Goal: Find contact information: Find contact information

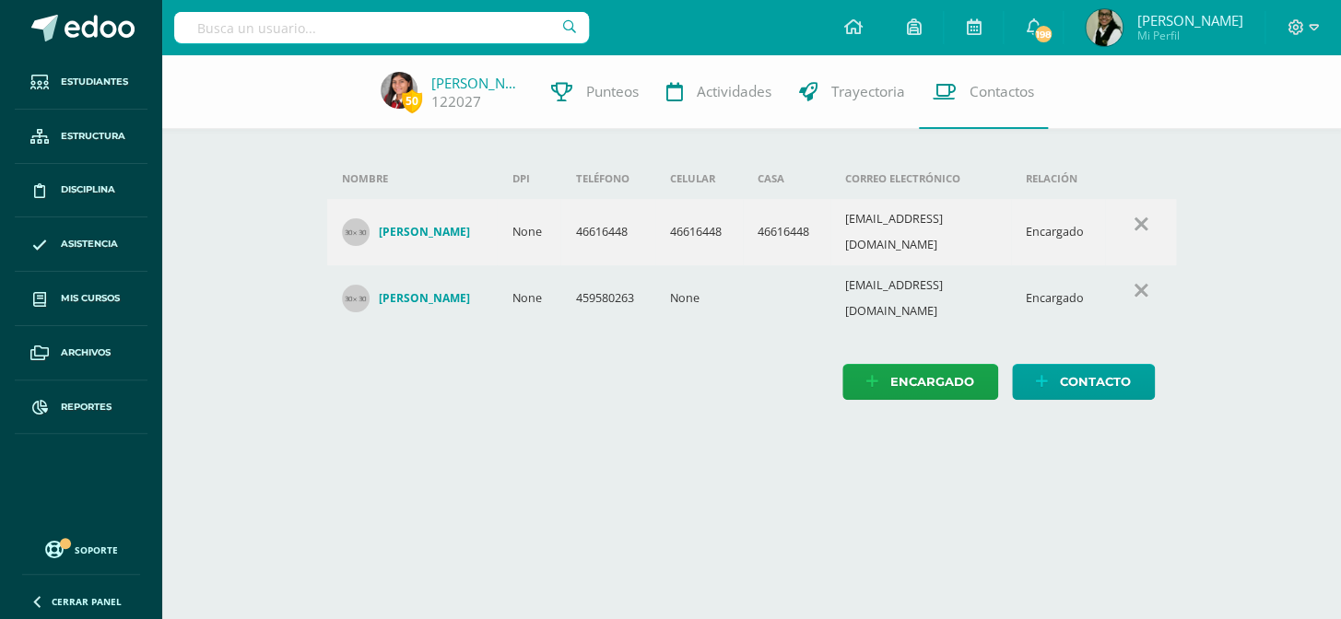
drag, startPoint x: 0, startPoint y: 0, endPoint x: 333, endPoint y: 19, distance: 333.3
click at [322, 31] on input "text" at bounding box center [381, 27] width 415 height 31
click at [88, 400] on span "Reportes" at bounding box center [86, 407] width 51 height 15
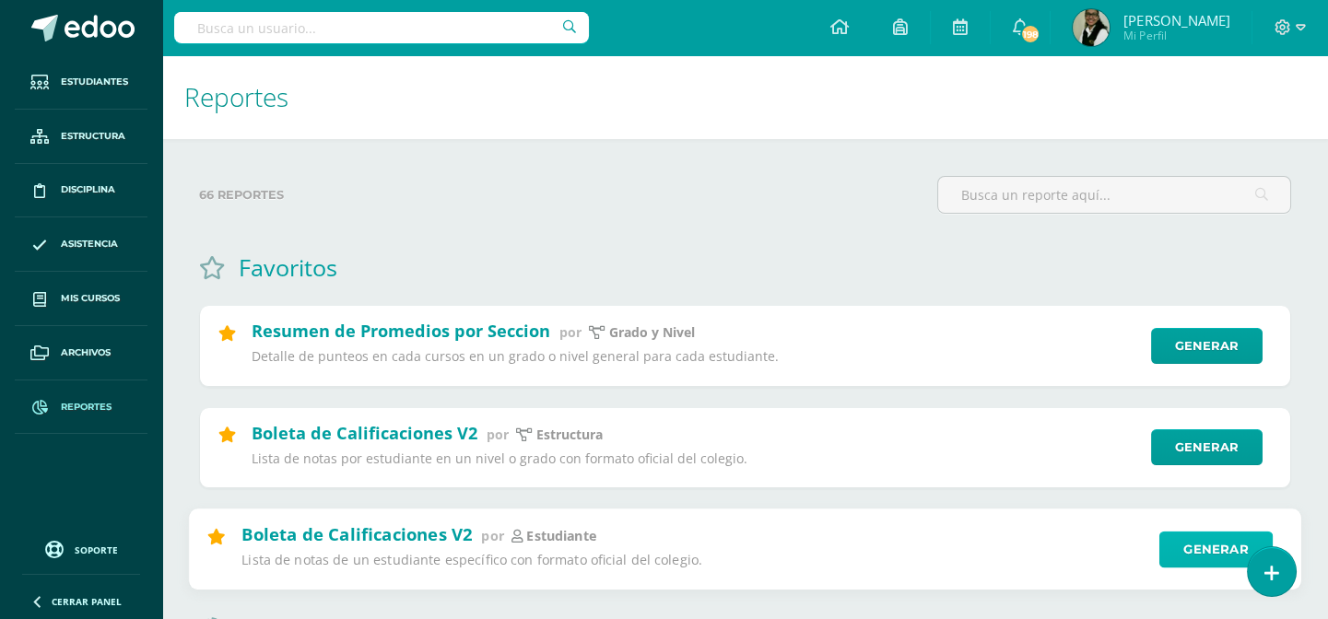
click at [1193, 549] on link "Generar" at bounding box center [1216, 549] width 113 height 37
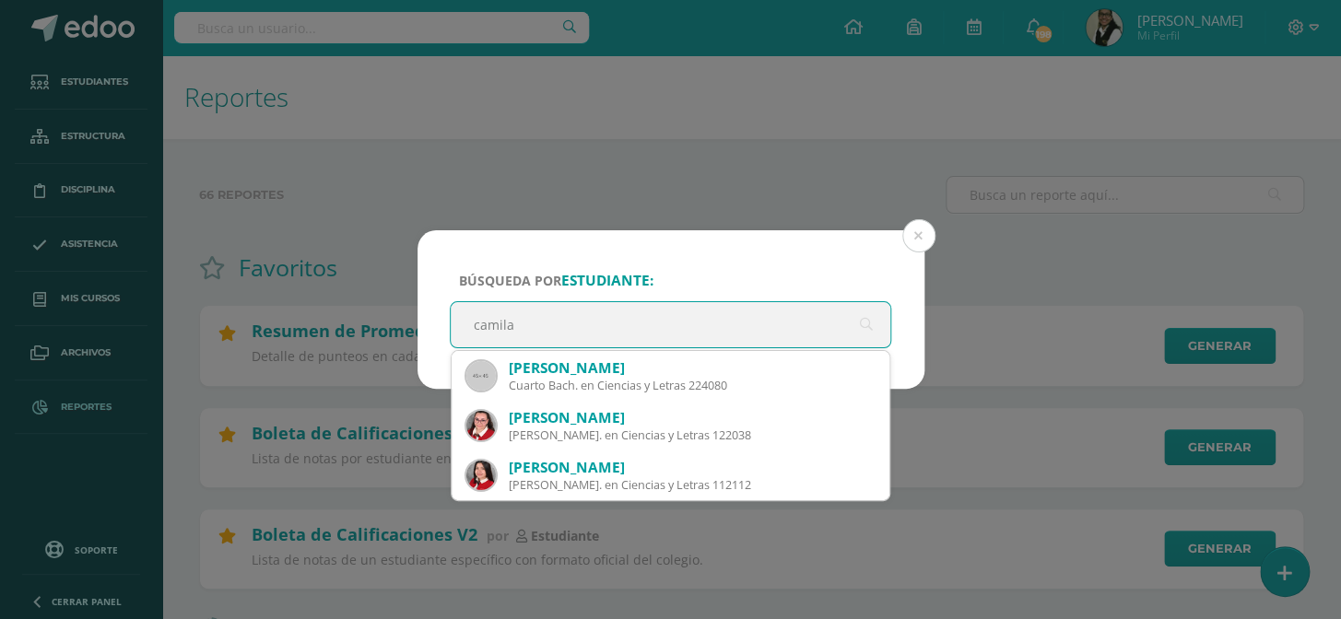
type input "camila"
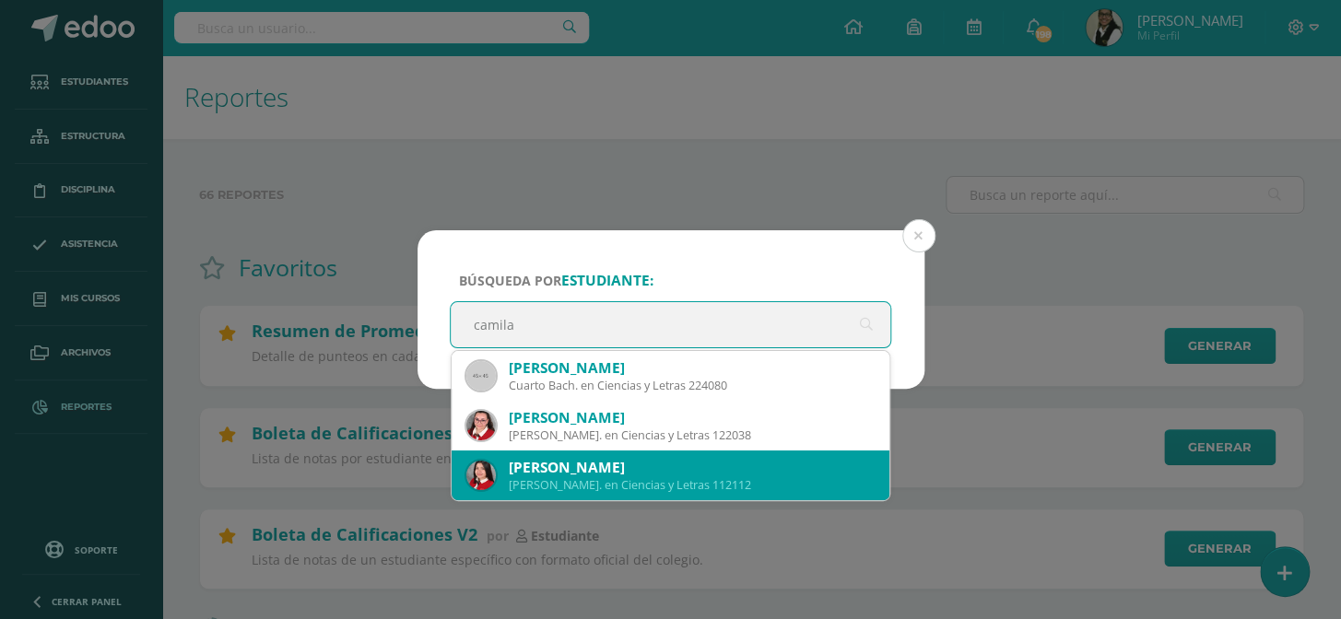
click at [571, 467] on div "Camila Estefania González Mendizabal" at bounding box center [692, 467] width 367 height 19
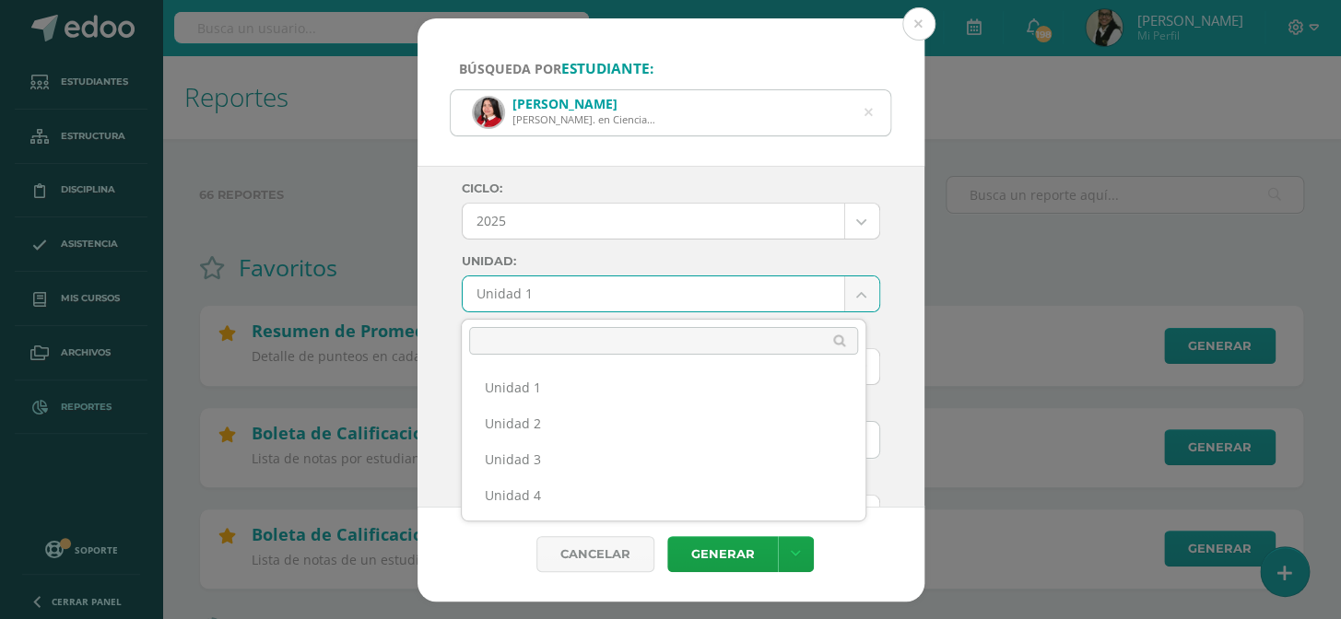
click at [694, 516] on ul "Unidad 1 Unidad 2 Unidad 3 Unidad 4" at bounding box center [664, 441] width 404 height 159
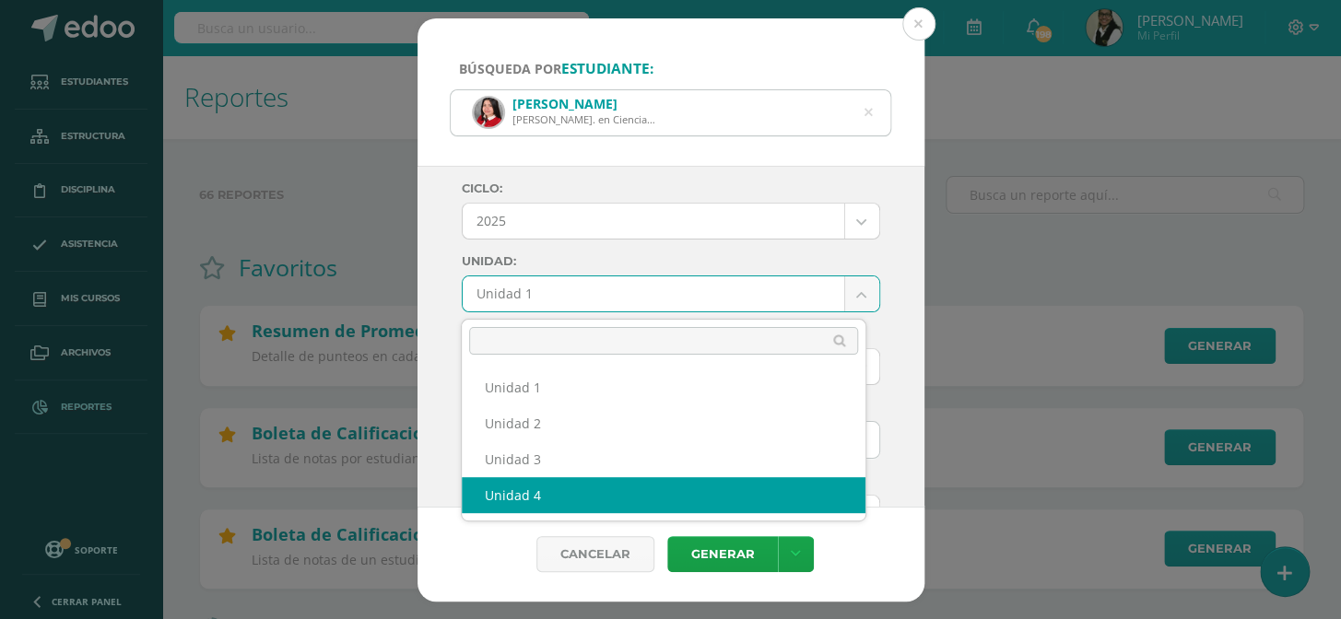
select select "Unidad 4"
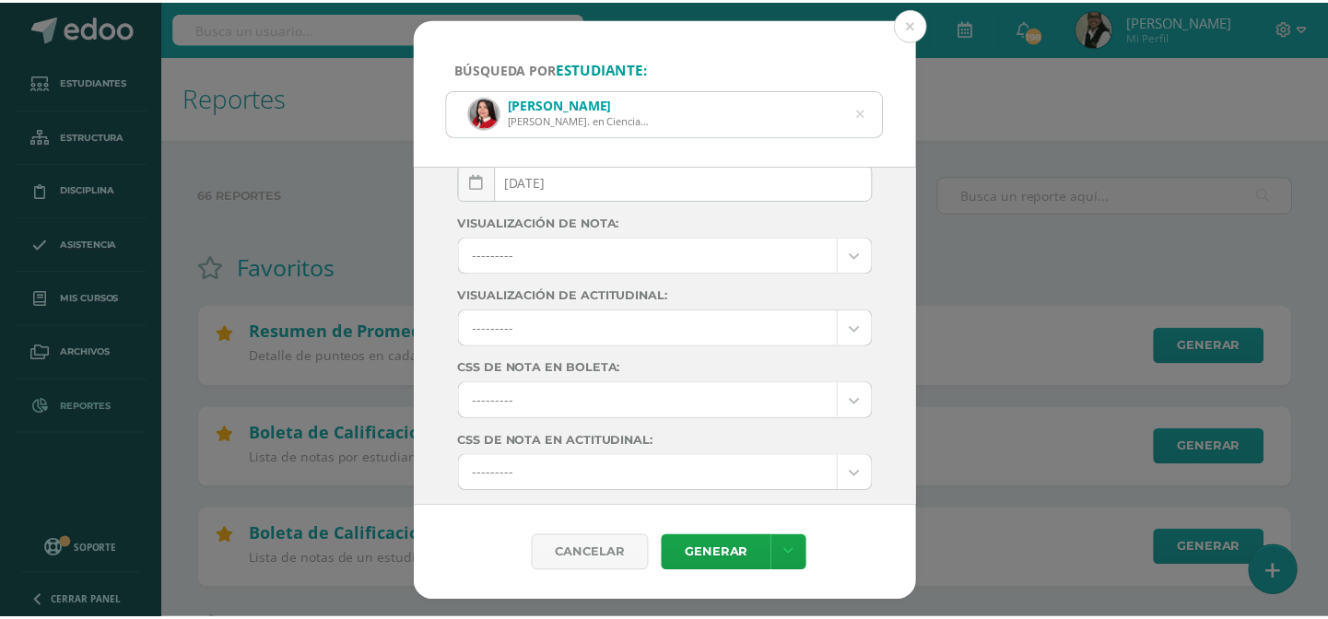
scroll to position [317, 0]
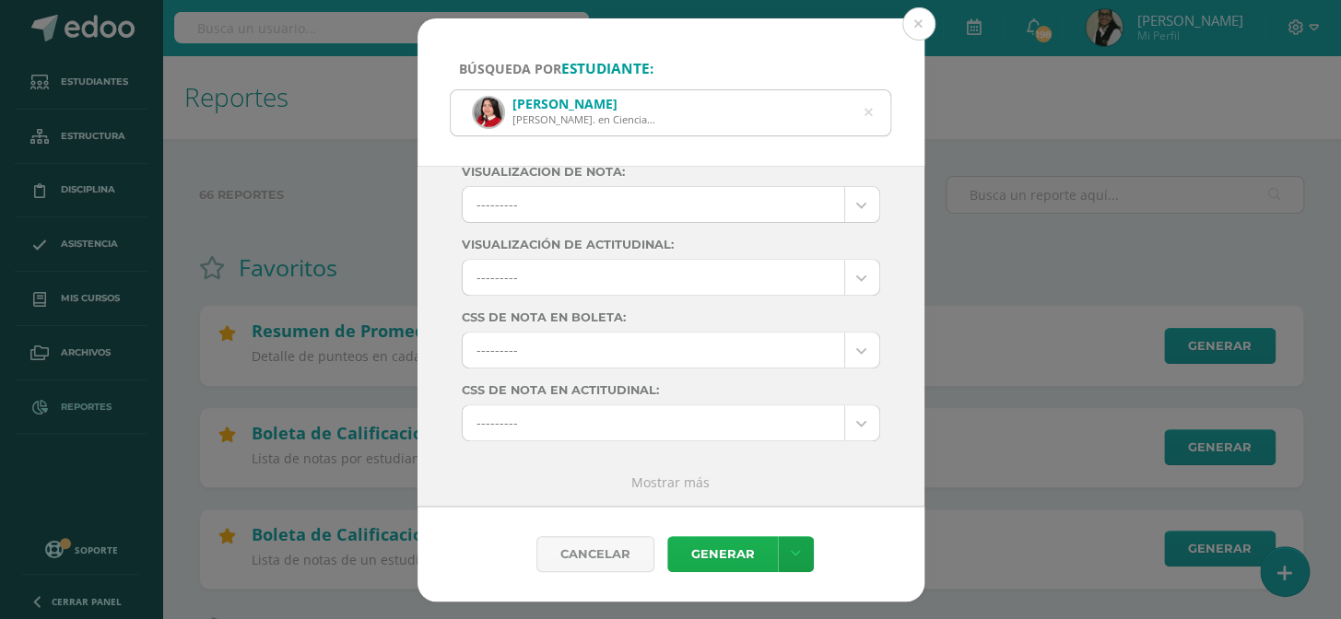
click at [716, 545] on link "Generar" at bounding box center [722, 554] width 111 height 36
click at [915, 25] on button at bounding box center [918, 23] width 33 height 33
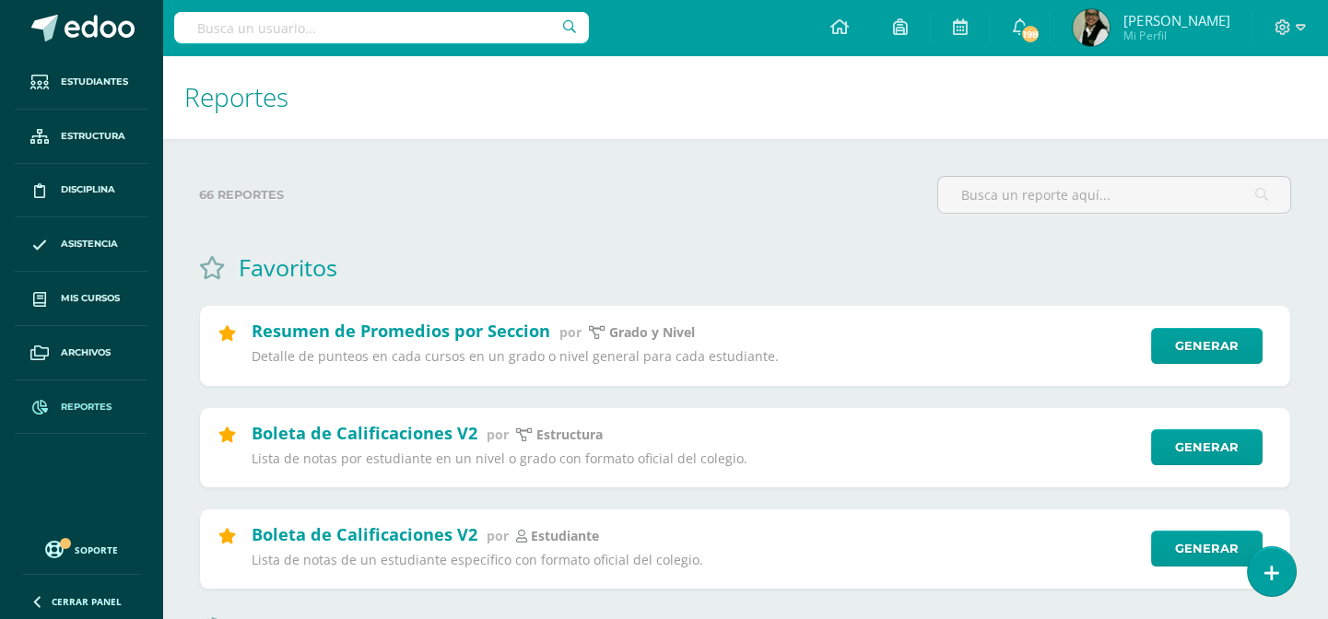
click at [479, 25] on input "text" at bounding box center [381, 27] width 415 height 31
type input "emily chacón"
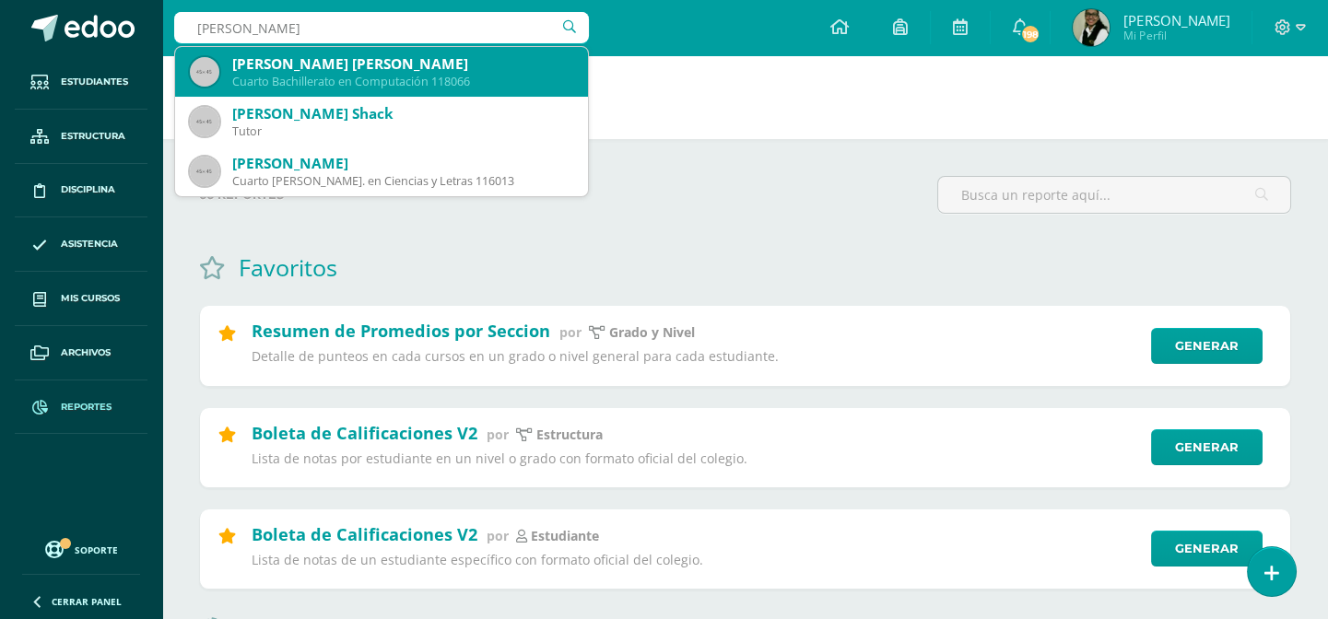
click at [394, 79] on div "Cuarto Bachillerato en Computación 118066" at bounding box center [402, 82] width 341 height 16
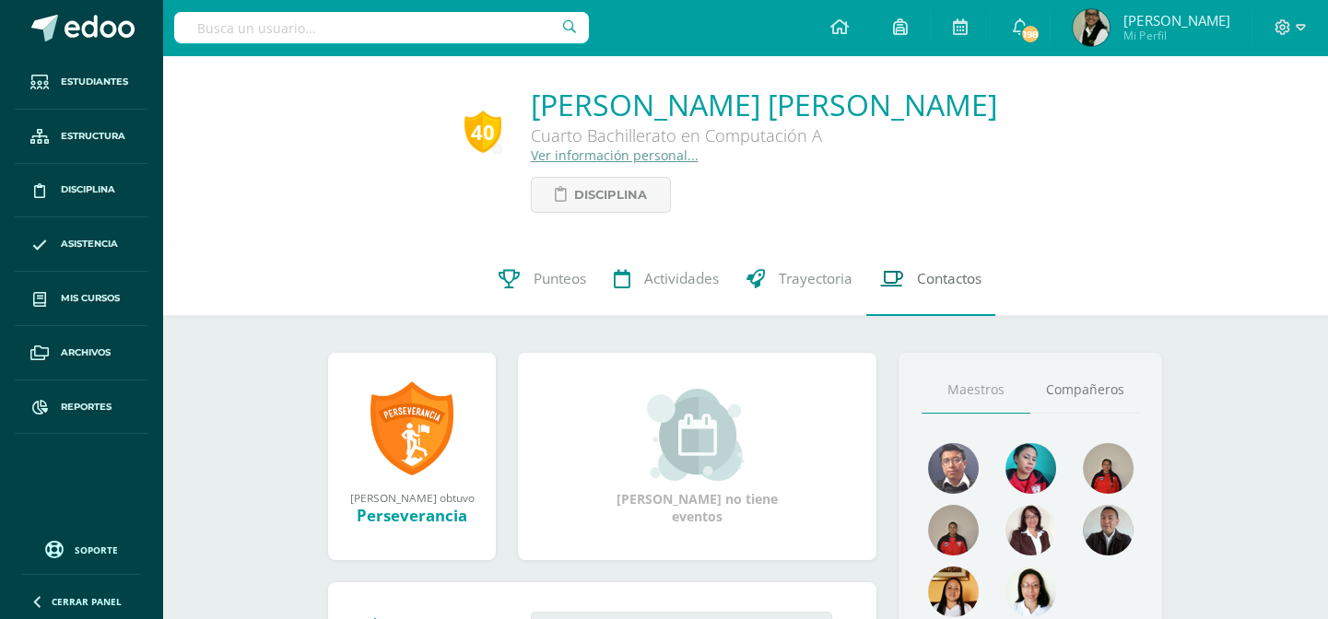
click at [957, 285] on span "Contactos" at bounding box center [949, 278] width 65 height 19
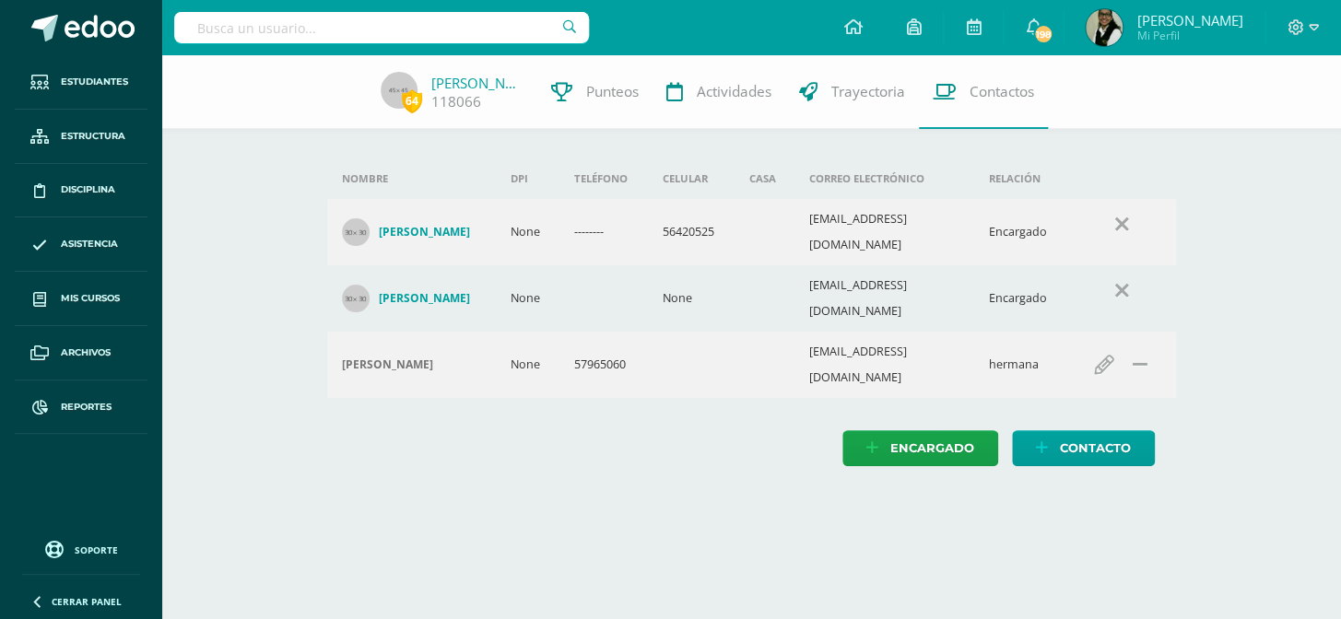
drag, startPoint x: 810, startPoint y: 225, endPoint x: 1001, endPoint y: 214, distance: 191.1
click at [1001, 214] on tr "Julissa Jaqueline Torres de Chacón None -------- 56420525 jacquelinedechacon070…" at bounding box center [751, 232] width 849 height 66
copy tr "jacquelinedechacon070@gmail.com E"
click at [491, 87] on link "[PERSON_NAME]" at bounding box center [477, 83] width 92 height 18
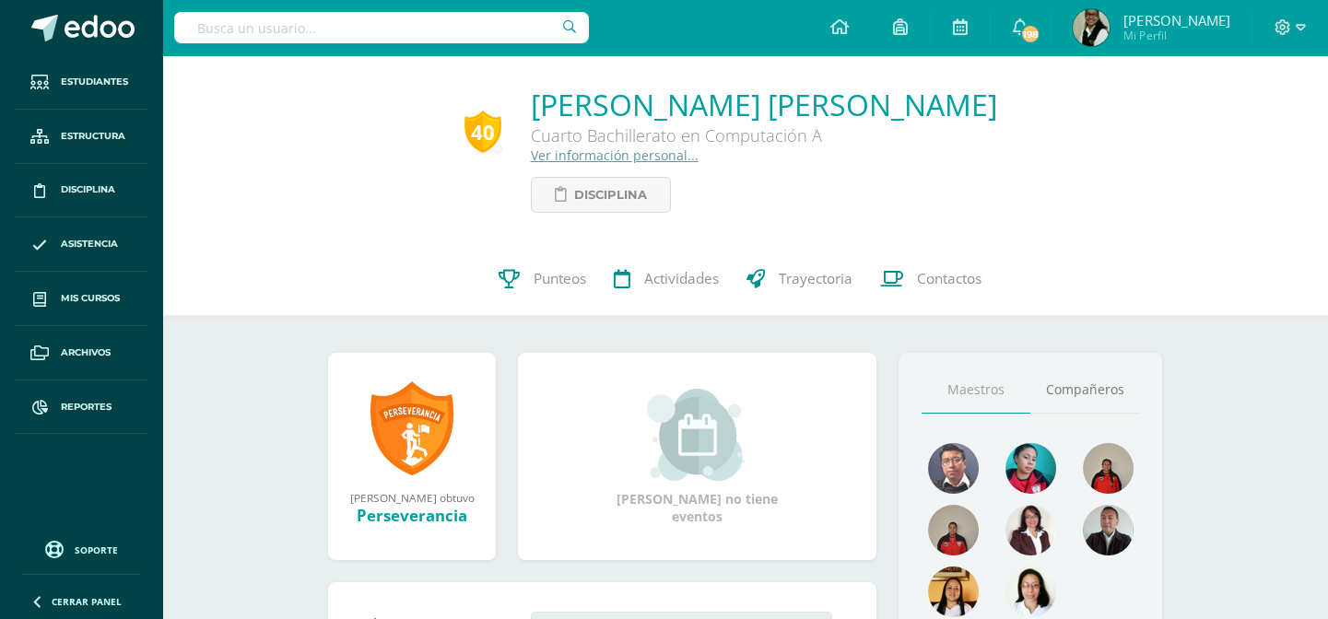
click at [618, 163] on link "Ver información personal..." at bounding box center [615, 156] width 168 height 18
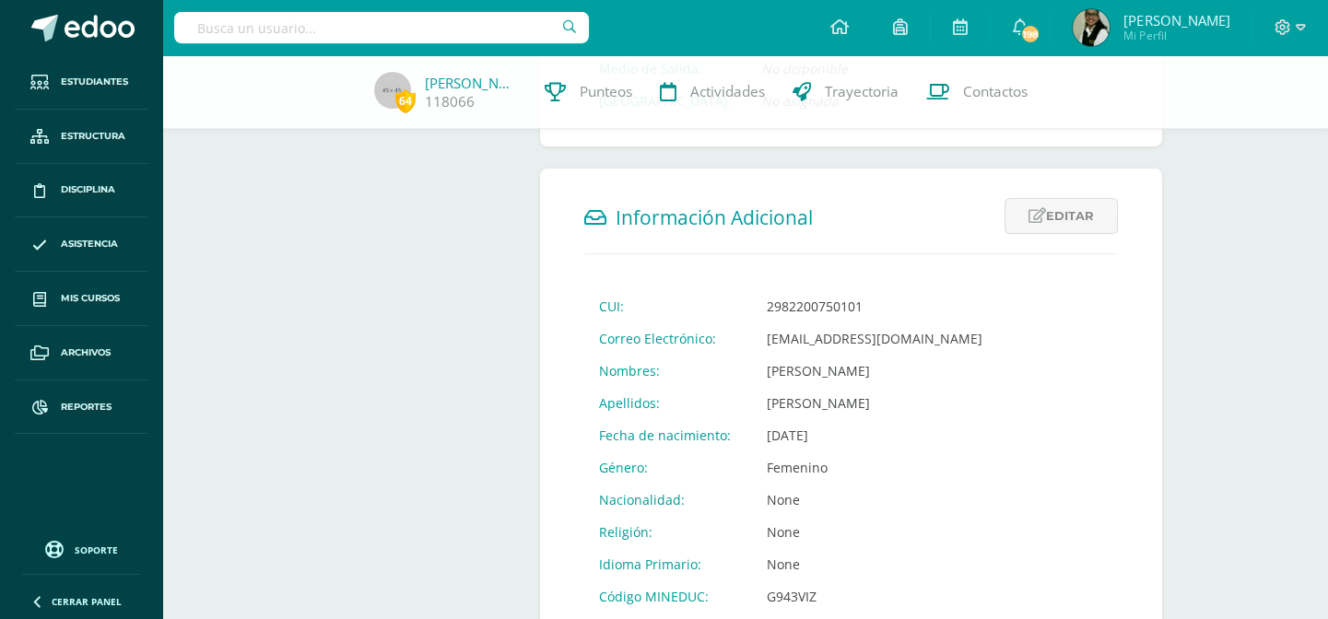
scroll to position [586, 0]
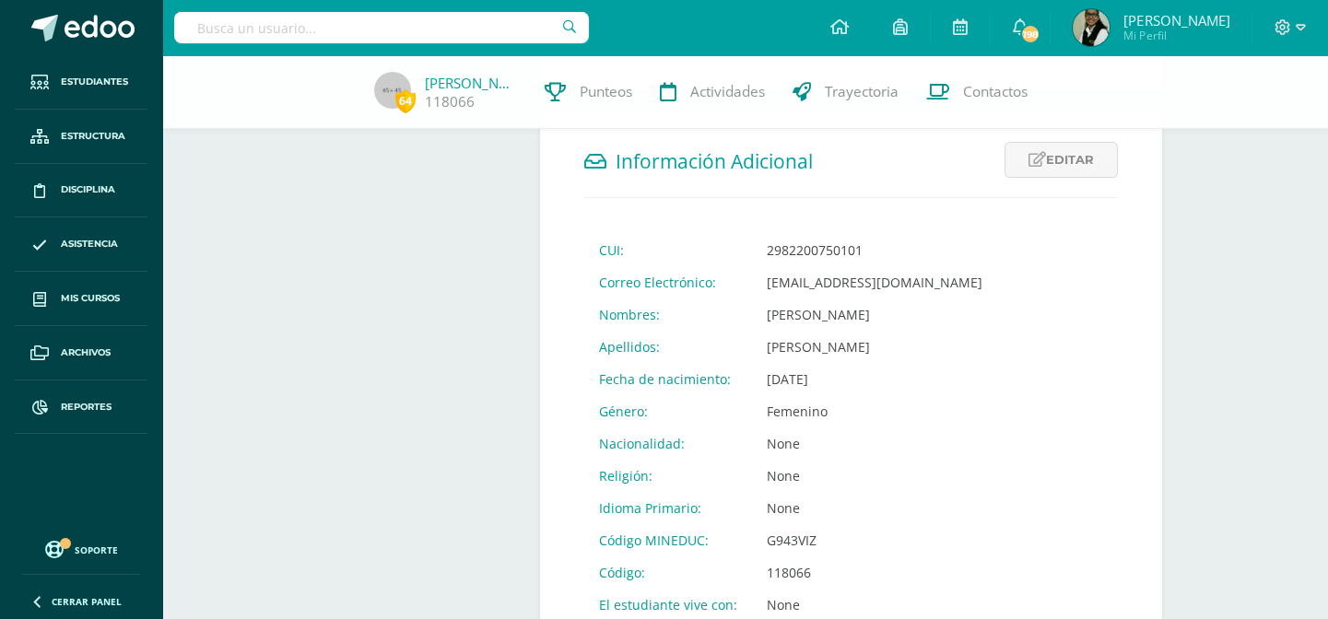
drag, startPoint x: 765, startPoint y: 286, endPoint x: 986, endPoint y: 285, distance: 221.2
click at [986, 285] on td "[EMAIL_ADDRESS][DOMAIN_NAME]" at bounding box center [874, 282] width 245 height 32
copy td "[EMAIL_ADDRESS][DOMAIN_NAME]"
